Goal: Task Accomplishment & Management: Manage account settings

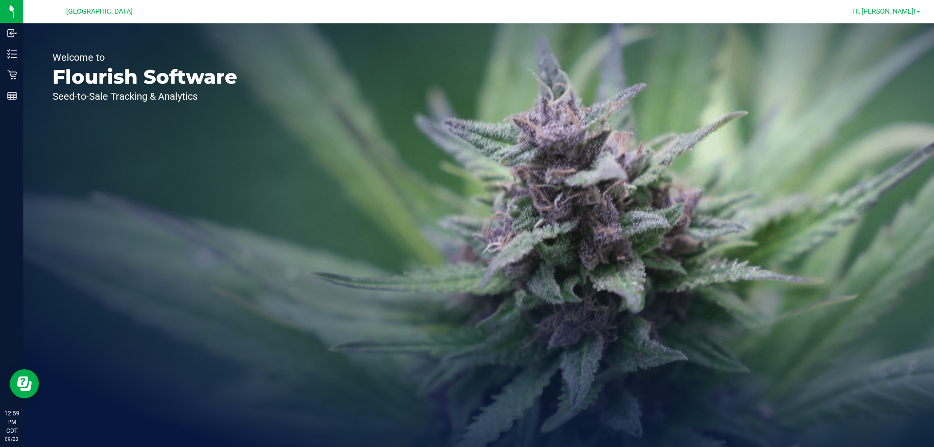
click at [910, 12] on span "Hi, [PERSON_NAME]!" at bounding box center [884, 11] width 63 height 8
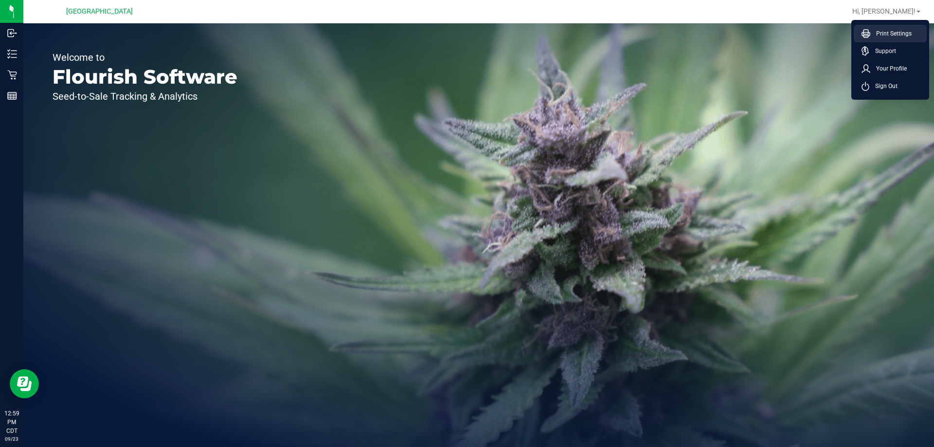
click at [897, 35] on span "Print Settings" at bounding box center [891, 34] width 41 height 10
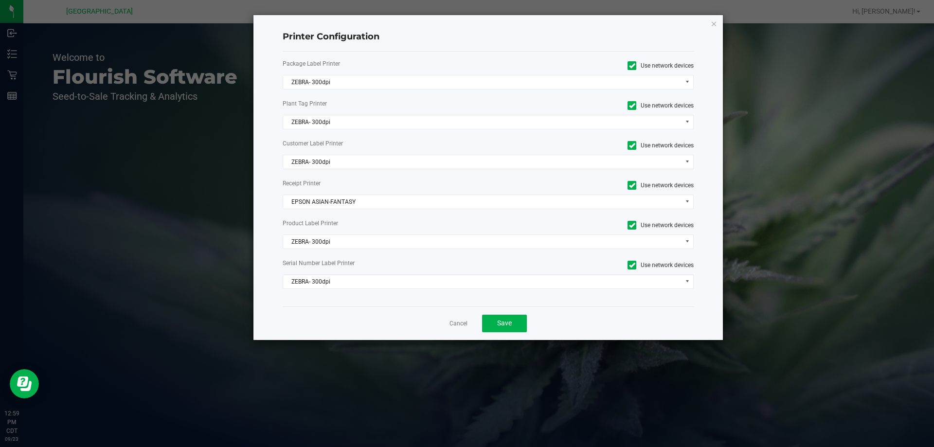
click at [448, 73] on div "Package Label Printer Use network devices ZEBRA- 300dpi Plant Tag Printer Use n…" at bounding box center [489, 179] width 412 height 255
click at [450, 82] on span "ZEBRA- 300dpi" at bounding box center [482, 82] width 399 height 14
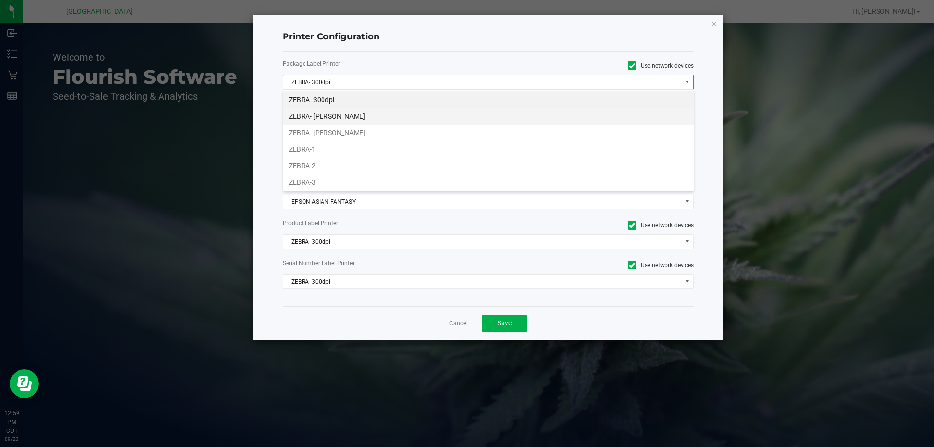
scroll to position [15, 411]
click at [363, 128] on li "ZEBRA- [PERSON_NAME]" at bounding box center [488, 133] width 411 height 17
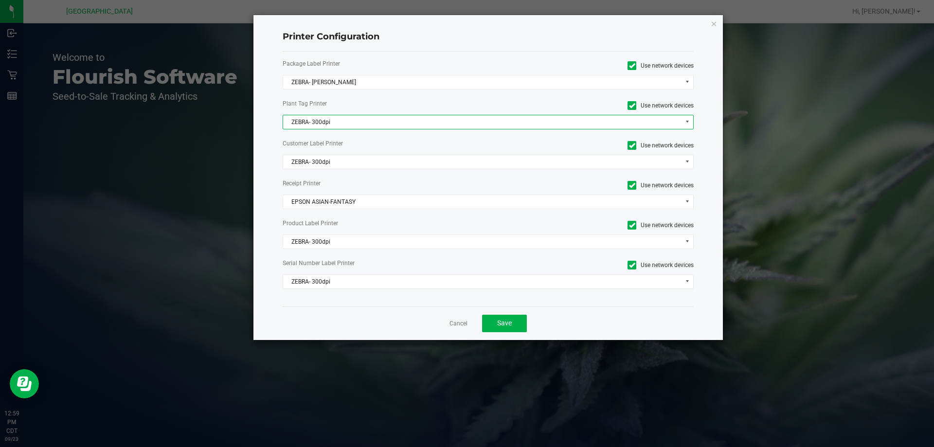
click at [366, 119] on span "ZEBRA- 300dpi" at bounding box center [482, 122] width 399 height 14
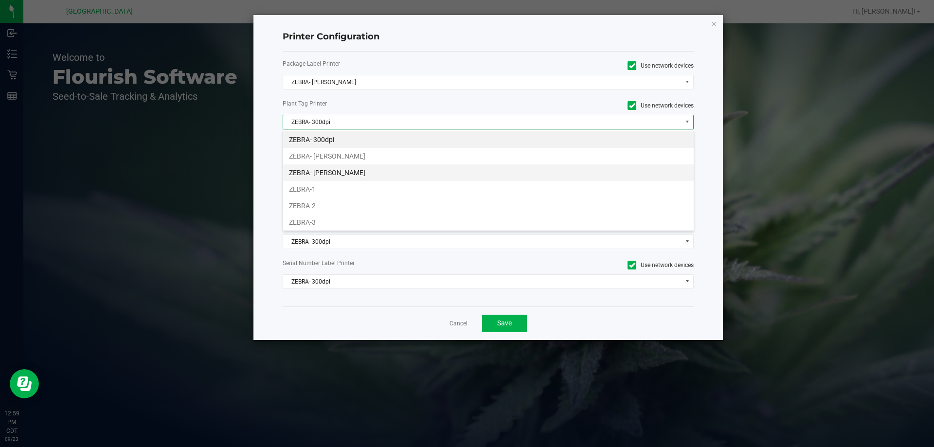
click at [370, 175] on li "ZEBRA- [PERSON_NAME]" at bounding box center [488, 173] width 411 height 17
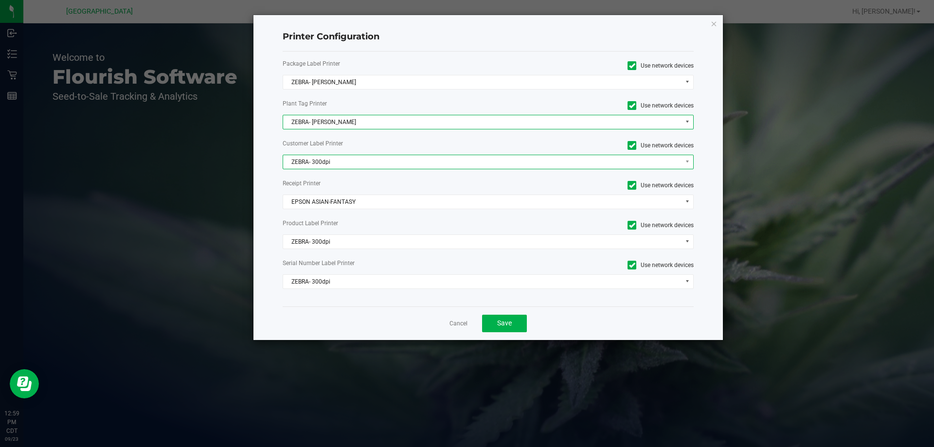
click at [361, 164] on span "ZEBRA- 300dpi" at bounding box center [482, 162] width 399 height 14
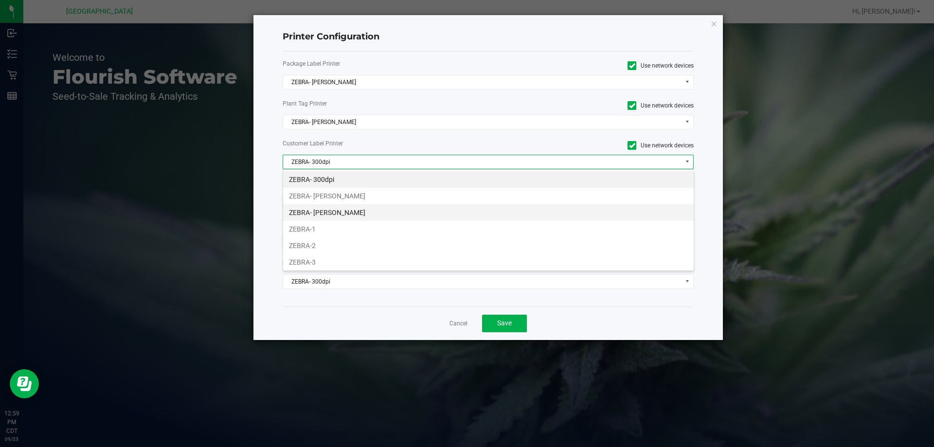
click at [374, 220] on li "ZEBRA- [PERSON_NAME]" at bounding box center [488, 212] width 411 height 17
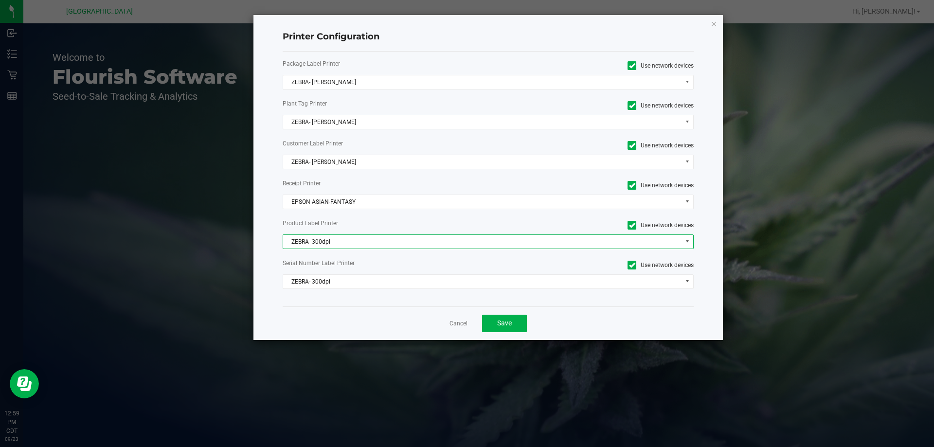
click at [372, 244] on span "ZEBRA- 300dpi" at bounding box center [482, 242] width 399 height 14
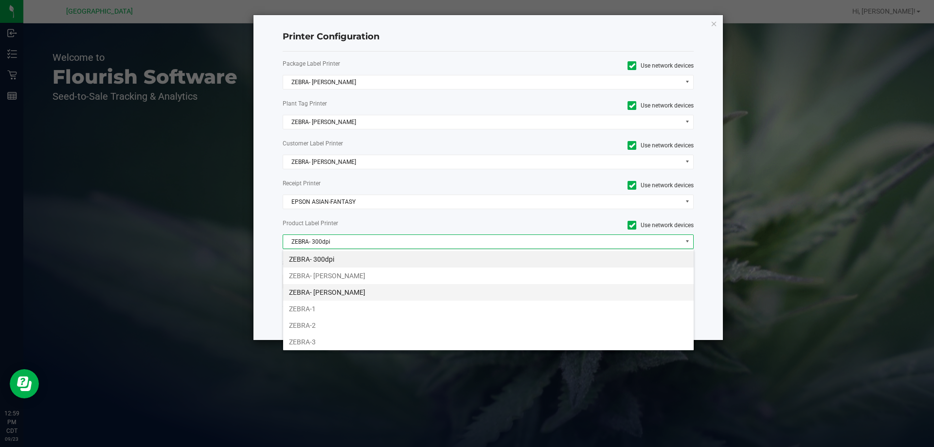
click at [378, 293] on li "ZEBRA- [PERSON_NAME]" at bounding box center [488, 292] width 411 height 17
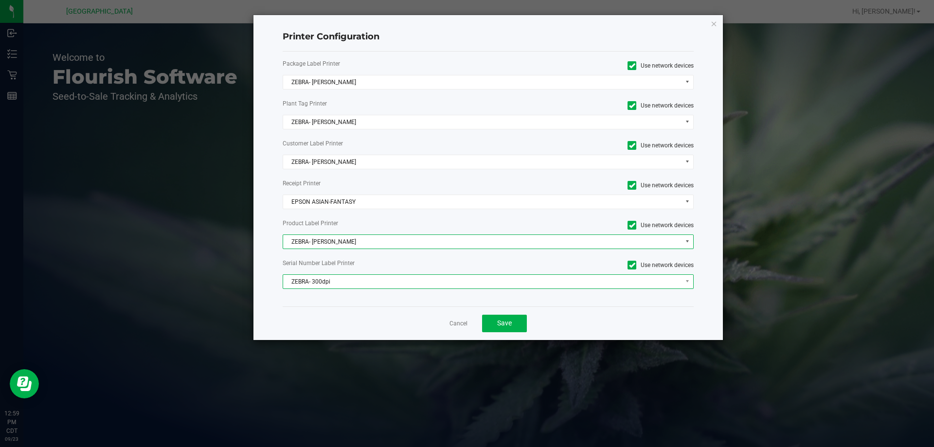
click at [377, 286] on span "ZEBRA- 300dpi" at bounding box center [482, 282] width 399 height 14
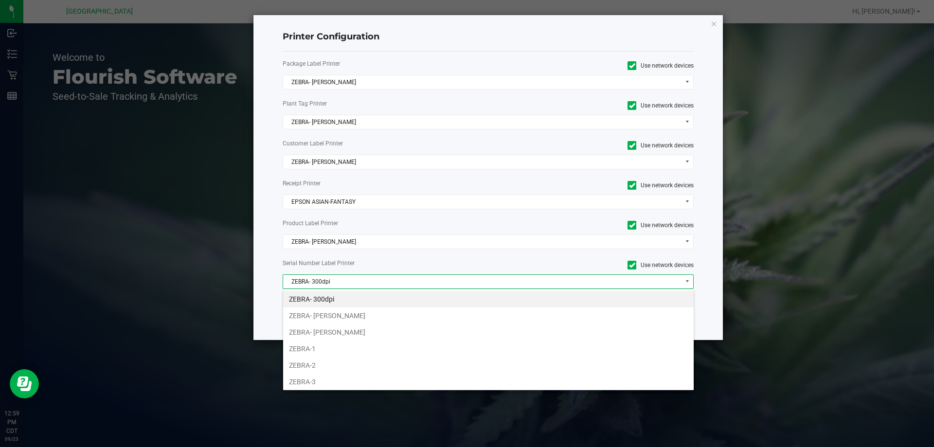
click at [376, 331] on li "ZEBRA- [PERSON_NAME]" at bounding box center [488, 332] width 411 height 17
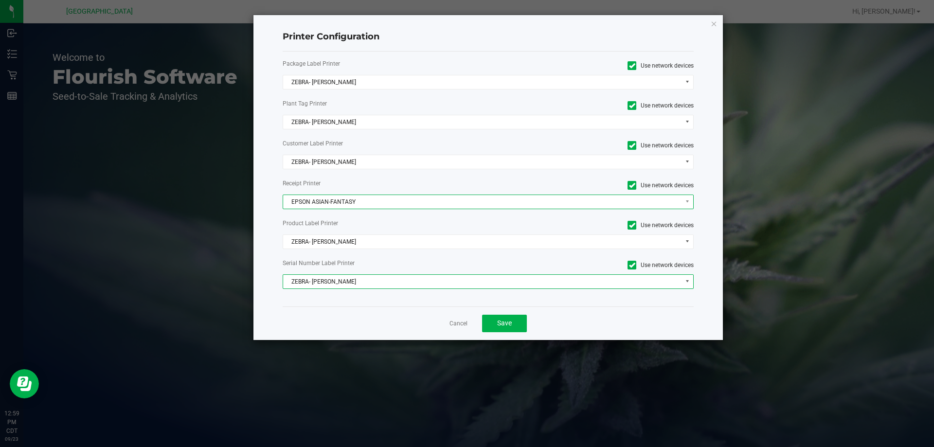
click at [384, 202] on span "EPSON ASIAN-FANTASY" at bounding box center [482, 202] width 399 height 14
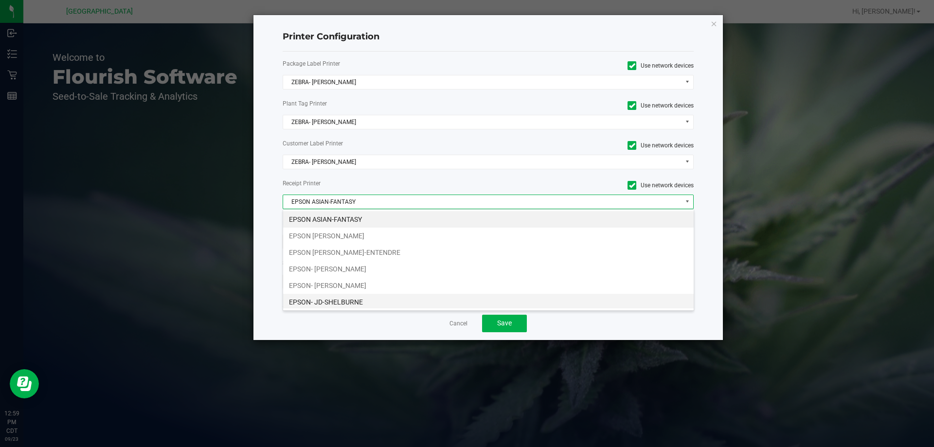
click at [370, 299] on li "EPSON- JD-SHELBURNE" at bounding box center [488, 302] width 411 height 17
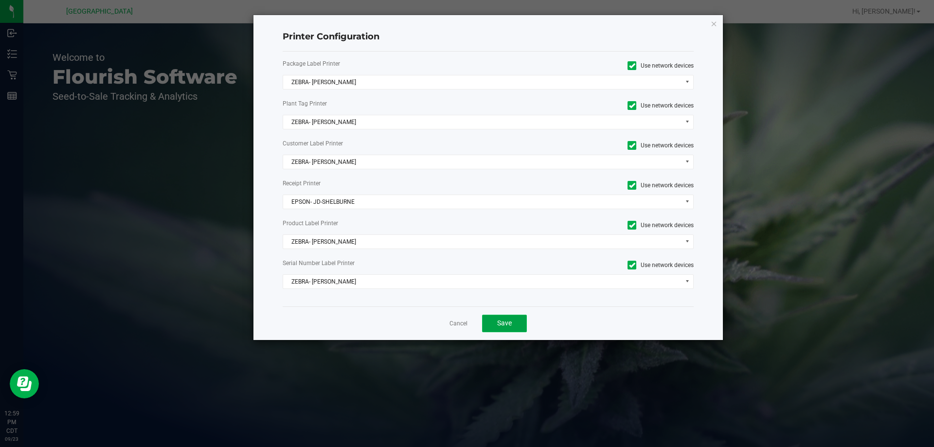
click at [494, 327] on button "Save" at bounding box center [504, 324] width 45 height 18
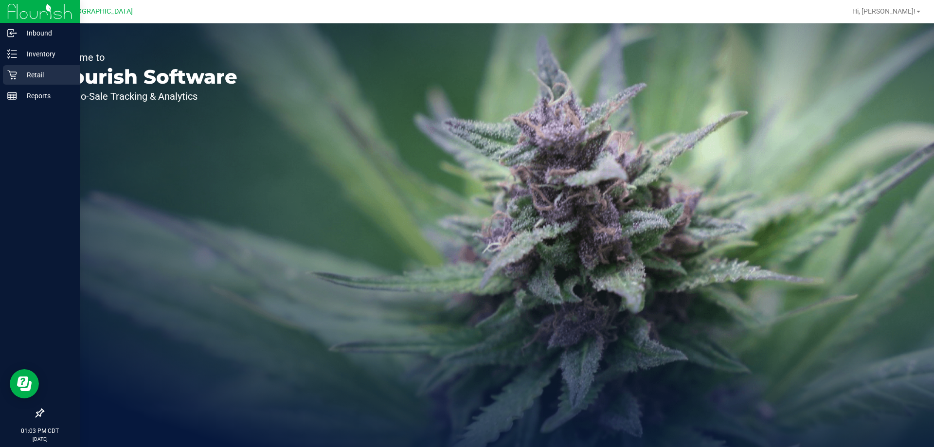
click at [39, 79] on p "Retail" at bounding box center [46, 75] width 58 height 12
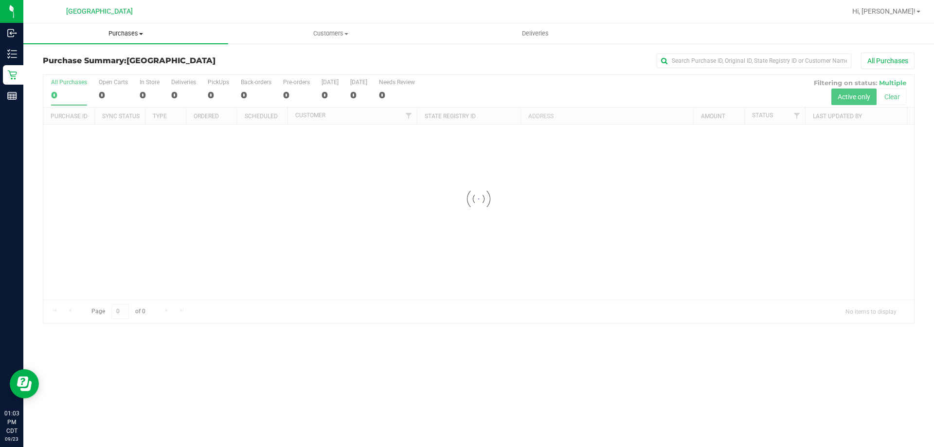
click at [135, 33] on span "Purchases" at bounding box center [125, 33] width 205 height 9
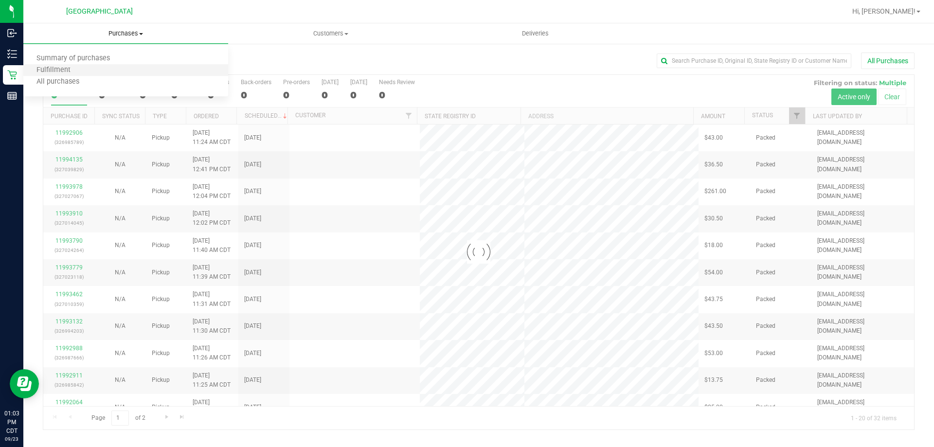
click at [84, 71] on li "Fulfillment" at bounding box center [125, 71] width 205 height 12
